Goal: Task Accomplishment & Management: Complete application form

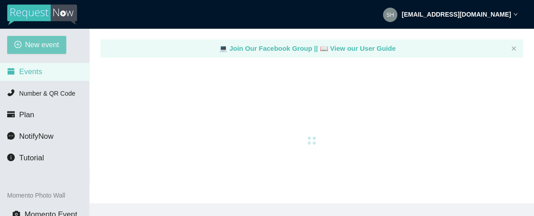
click at [44, 43] on span "New event" at bounding box center [42, 44] width 34 height 11
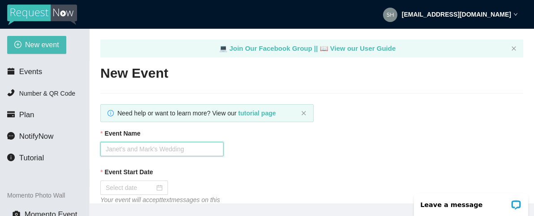
click at [123, 147] on input "Event Name" at bounding box center [161, 149] width 123 height 14
type input "Hashtag [DATE] Trivia"
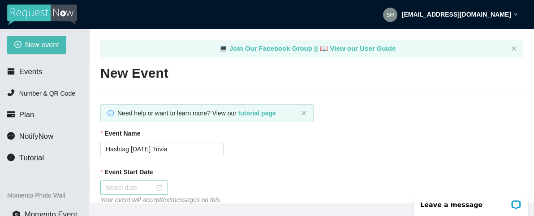
click at [129, 185] on input "Event Start Date" at bounding box center [130, 187] width 49 height 10
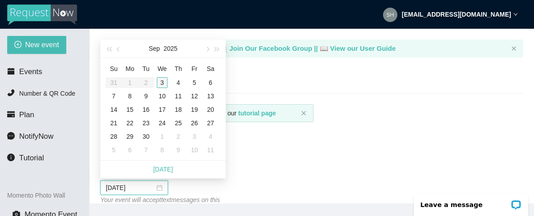
type input "09/03/2025"
click at [160, 82] on div "3" at bounding box center [162, 82] width 11 height 11
type input "09/04/2025"
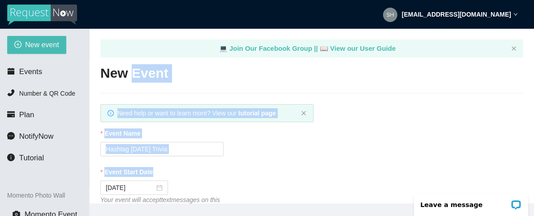
drag, startPoint x: 160, startPoint y: 82, endPoint x: 267, endPoint y: 169, distance: 138.5
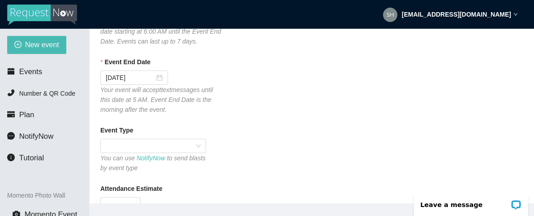
scroll to position [197, 0]
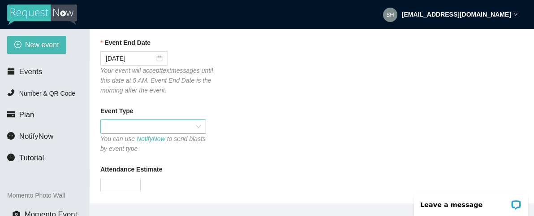
click at [113, 131] on span at bounding box center [153, 126] width 95 height 13
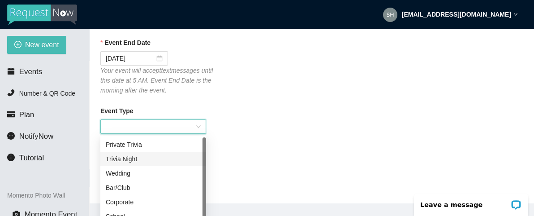
click at [123, 158] on div "Trivia Night" at bounding box center [153, 159] width 95 height 10
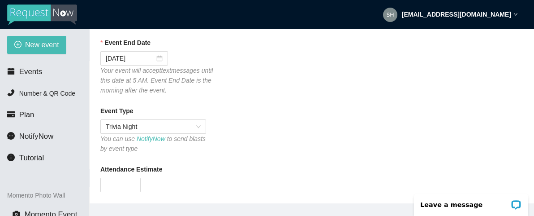
click at [266, 137] on div "Event Type Trivia Night You can use NotifyNow to send blasts by event type" at bounding box center [311, 130] width 423 height 48
click at [122, 183] on input "Attendance Estimate" at bounding box center [120, 184] width 39 height 13
type input "40"
click at [182, 167] on div "Attendance Estimate" at bounding box center [311, 170] width 423 height 13
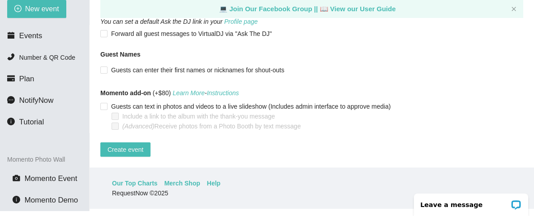
scroll to position [672, 0]
click at [115, 142] on button "Create event" at bounding box center [125, 149] width 50 height 14
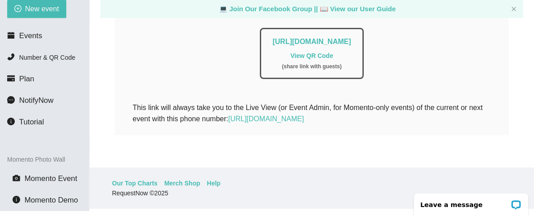
scroll to position [287, 0]
click at [351, 38] on link "https://app.requestnow.io/add-requests/b0621216-cb07-459a-8262-475bc0bcc845" at bounding box center [312, 42] width 78 height 8
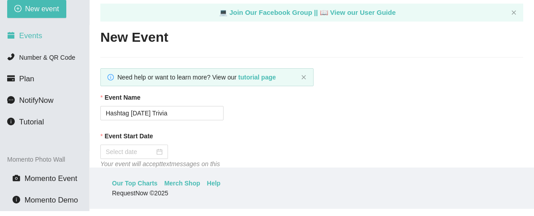
click at [28, 38] on span "Events" at bounding box center [30, 35] width 23 height 9
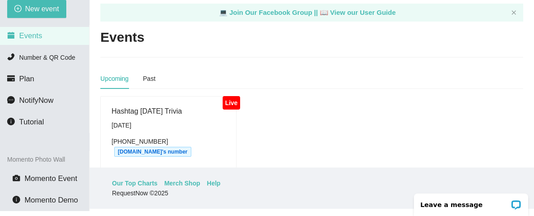
click at [151, 115] on div "Hashtag [DATE] Trivia" at bounding box center [169, 110] width 114 height 11
click at [319, 121] on div "Live Hashtag [DATE] Trivia [DATE] [PHONE_NUMBER] [DOMAIN_NAME]'s number" at bounding box center [312, 145] width 430 height 98
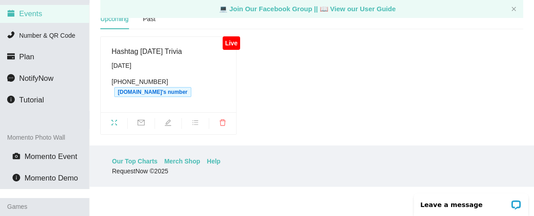
scroll to position [72, 0]
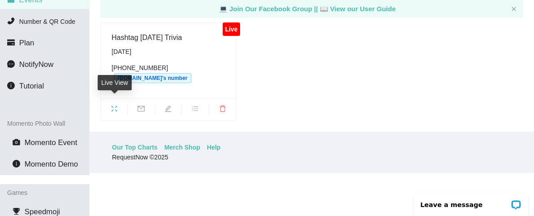
click at [113, 105] on icon "fullscreen" at bounding box center [114, 108] width 7 height 7
